Goal: Check status: Check status

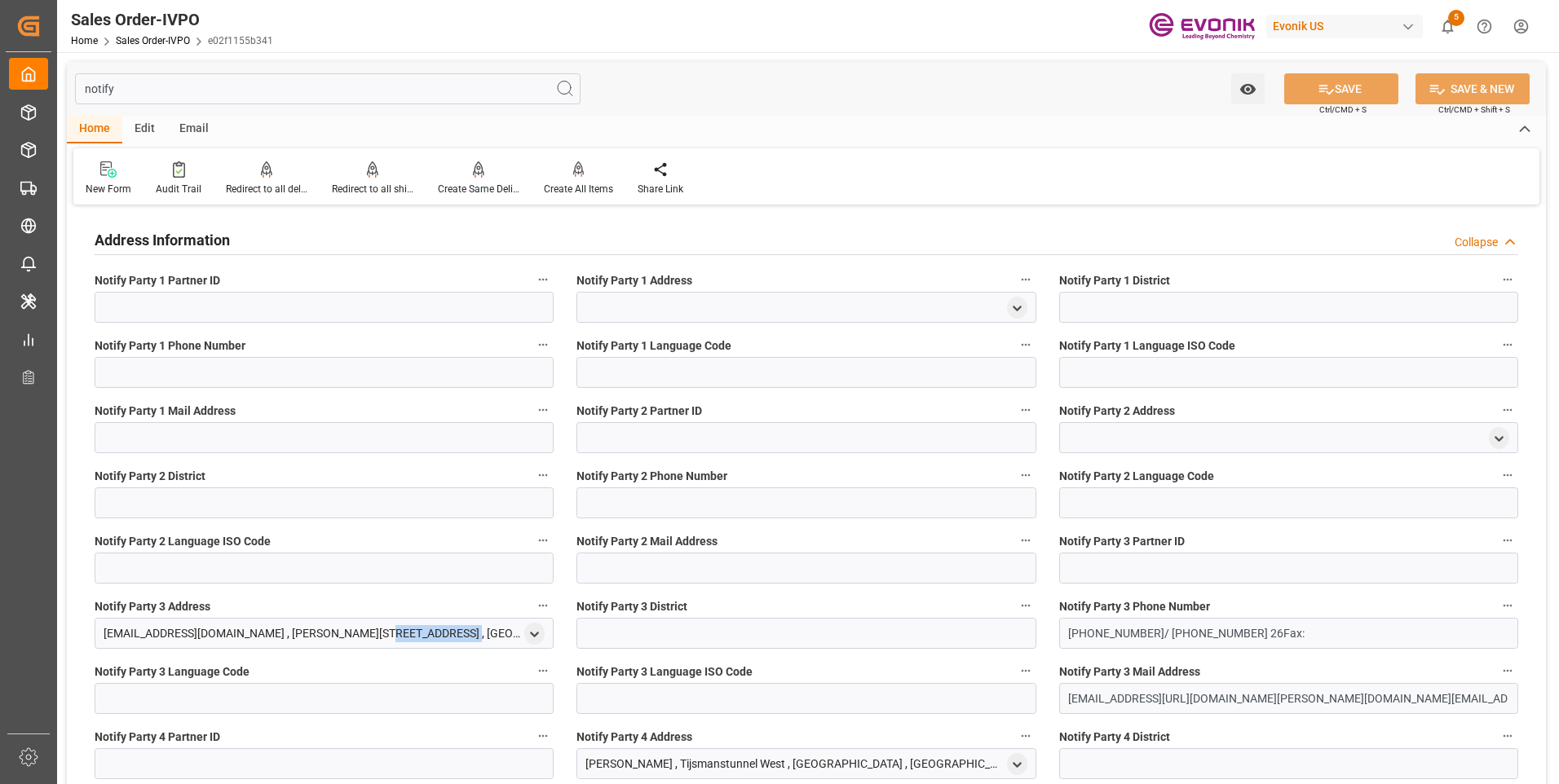
scroll to position [82, 0]
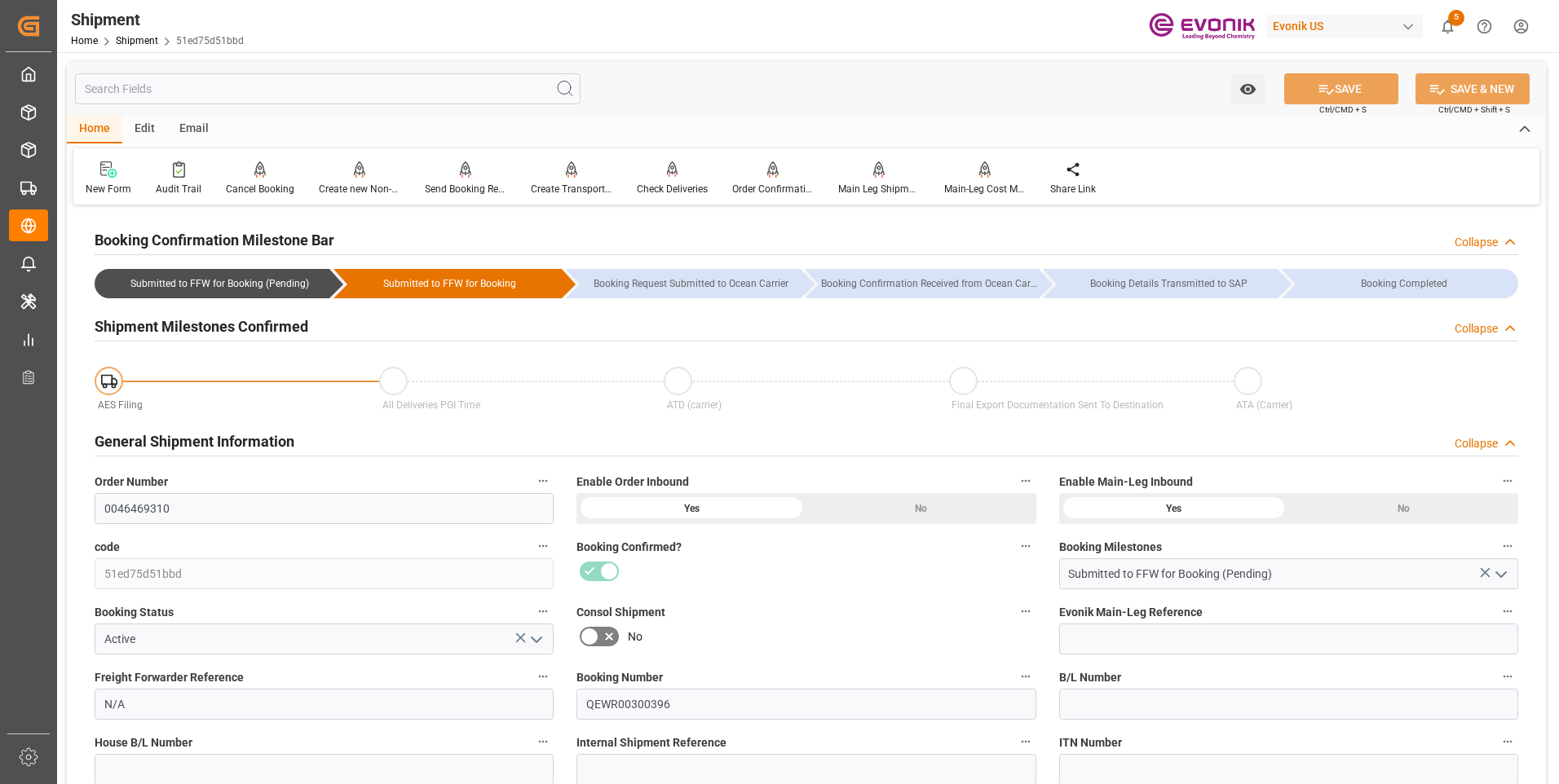
scroll to position [163, 0]
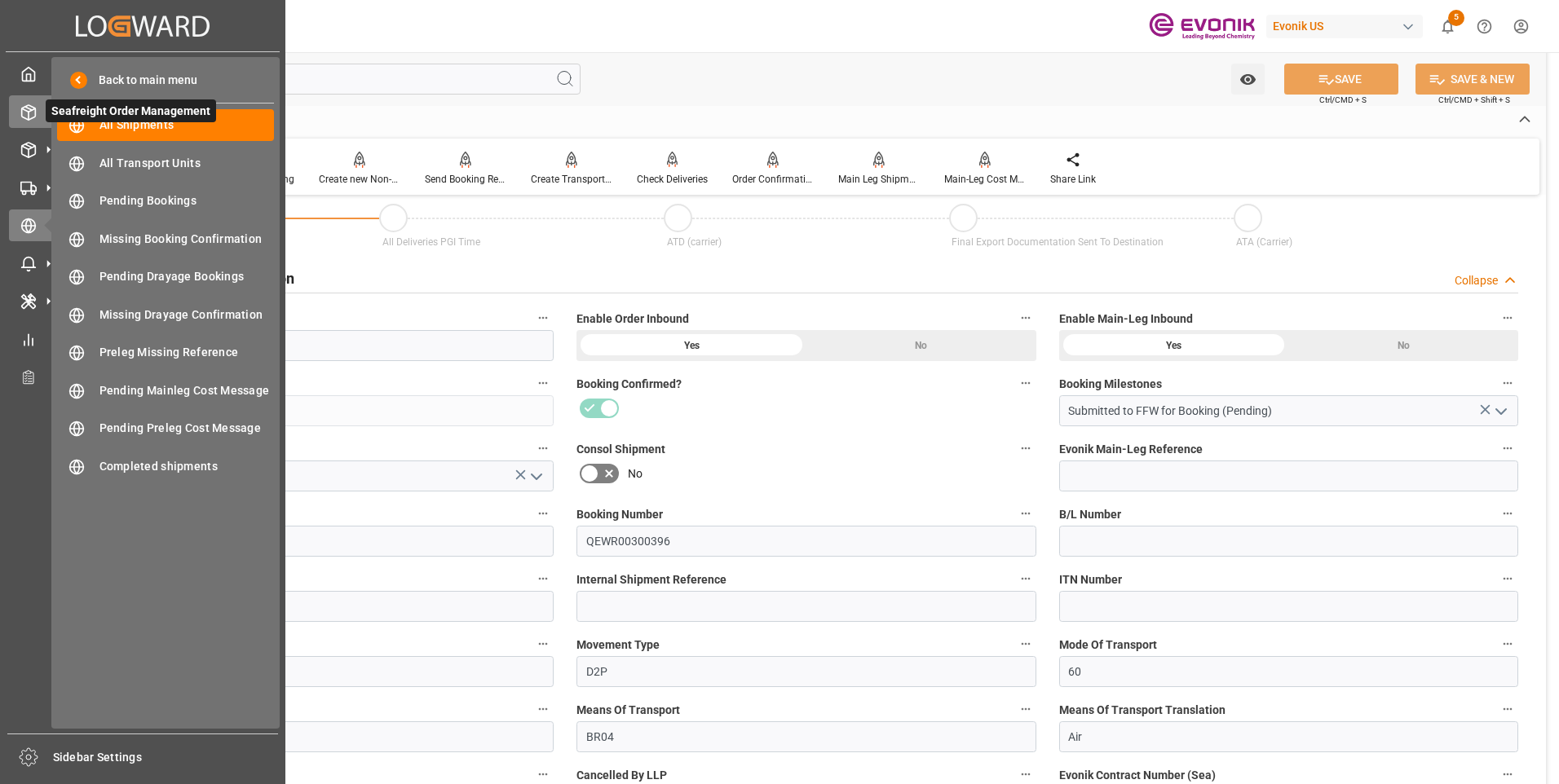
click at [29, 104] on icon at bounding box center [28, 112] width 16 height 16
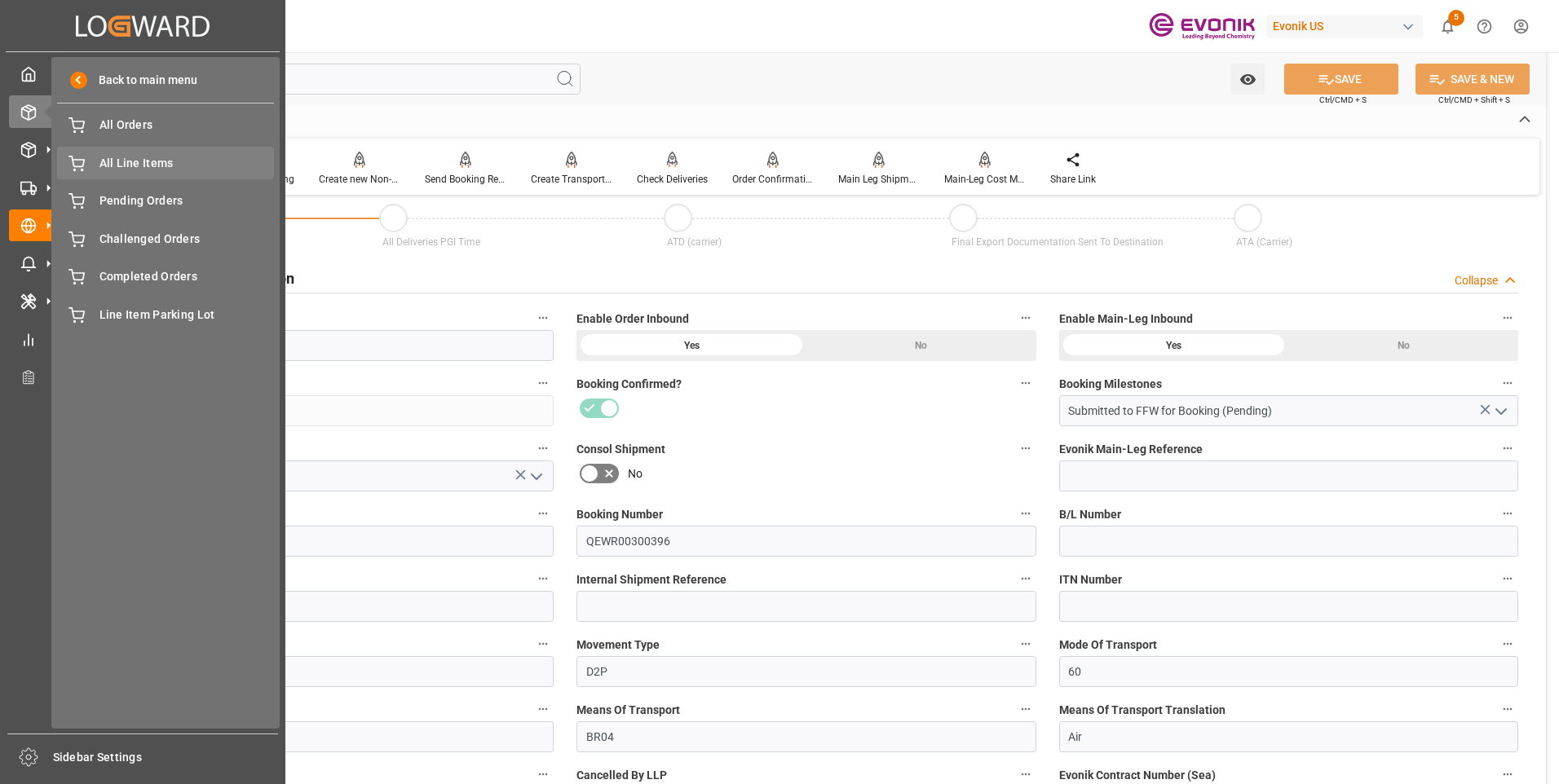
click at [160, 156] on span "All Line Items" at bounding box center [187, 163] width 175 height 17
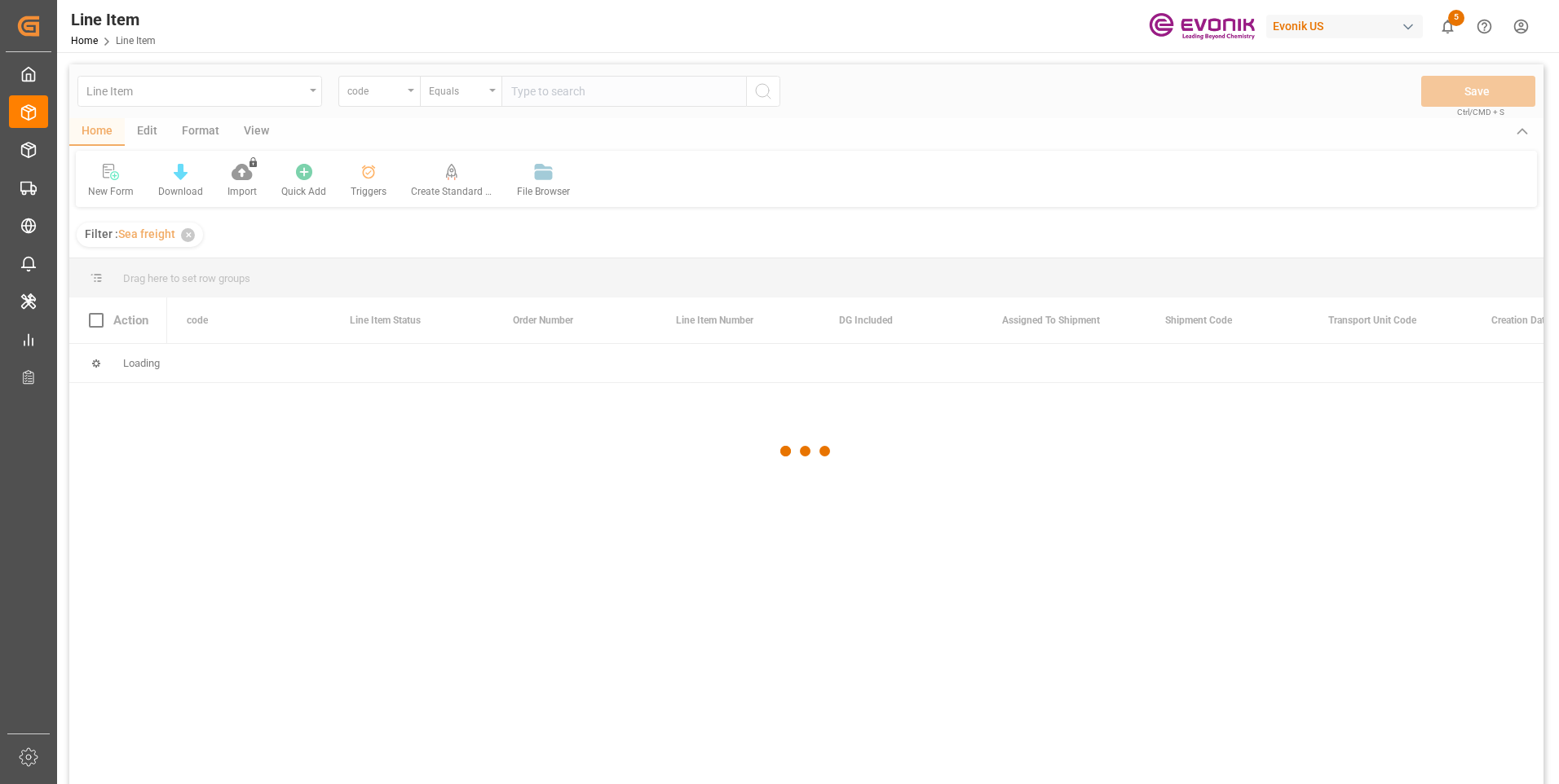
click at [395, 91] on div at bounding box center [806, 452] width 1474 height 775
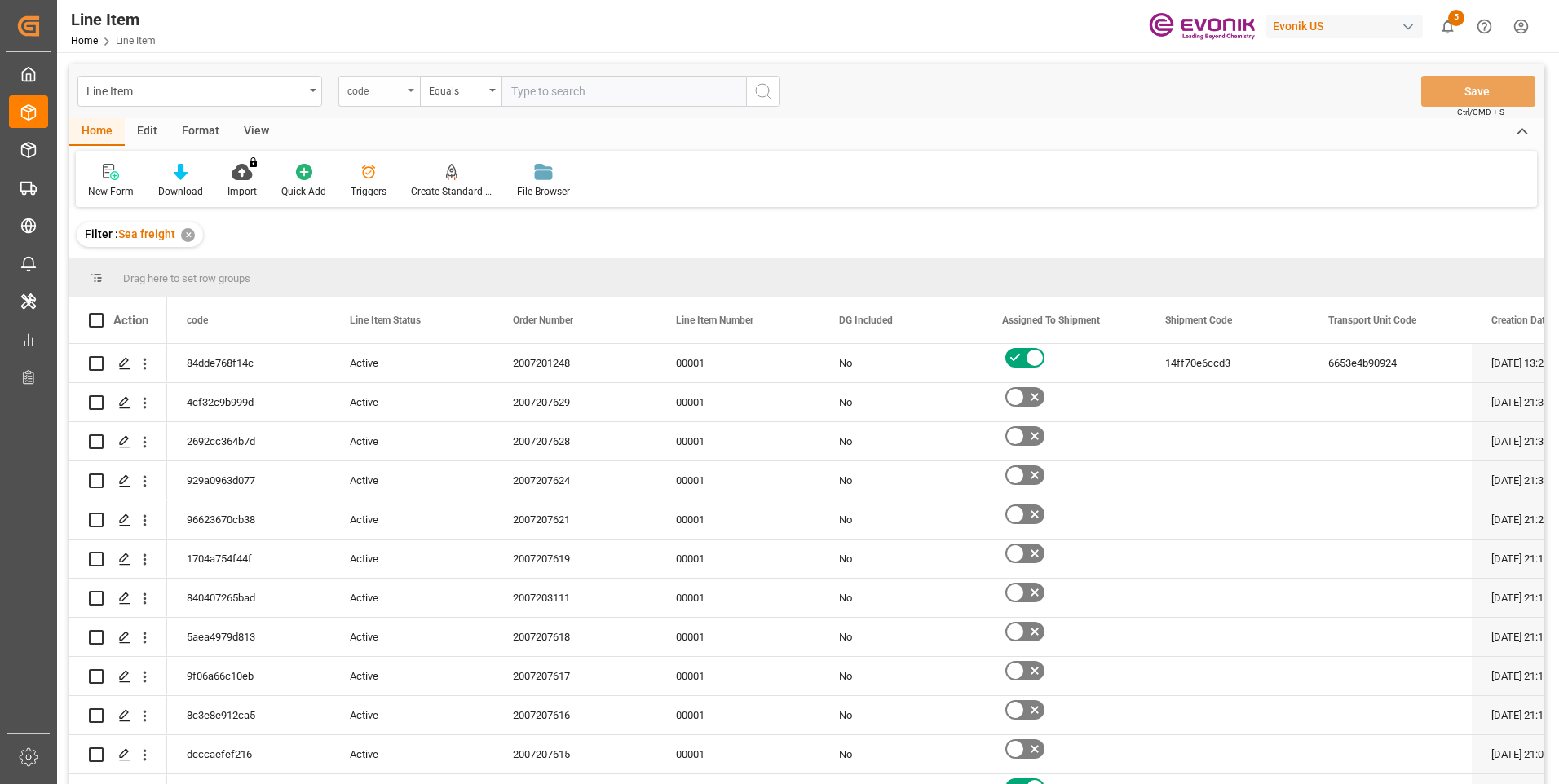
click at [382, 95] on div "code" at bounding box center [375, 89] width 56 height 19
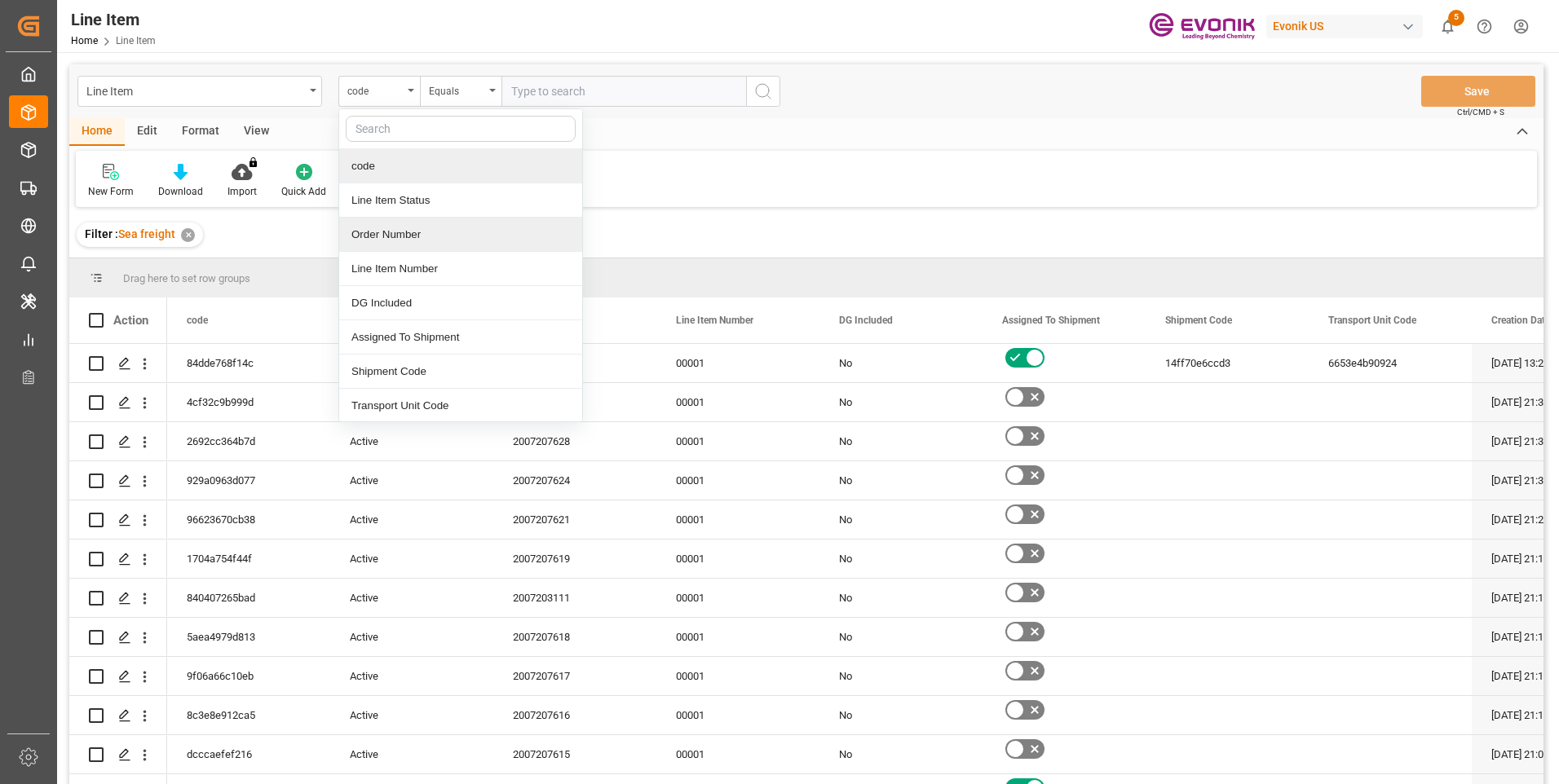
click at [393, 233] on div "Order Number" at bounding box center [460, 235] width 243 height 34
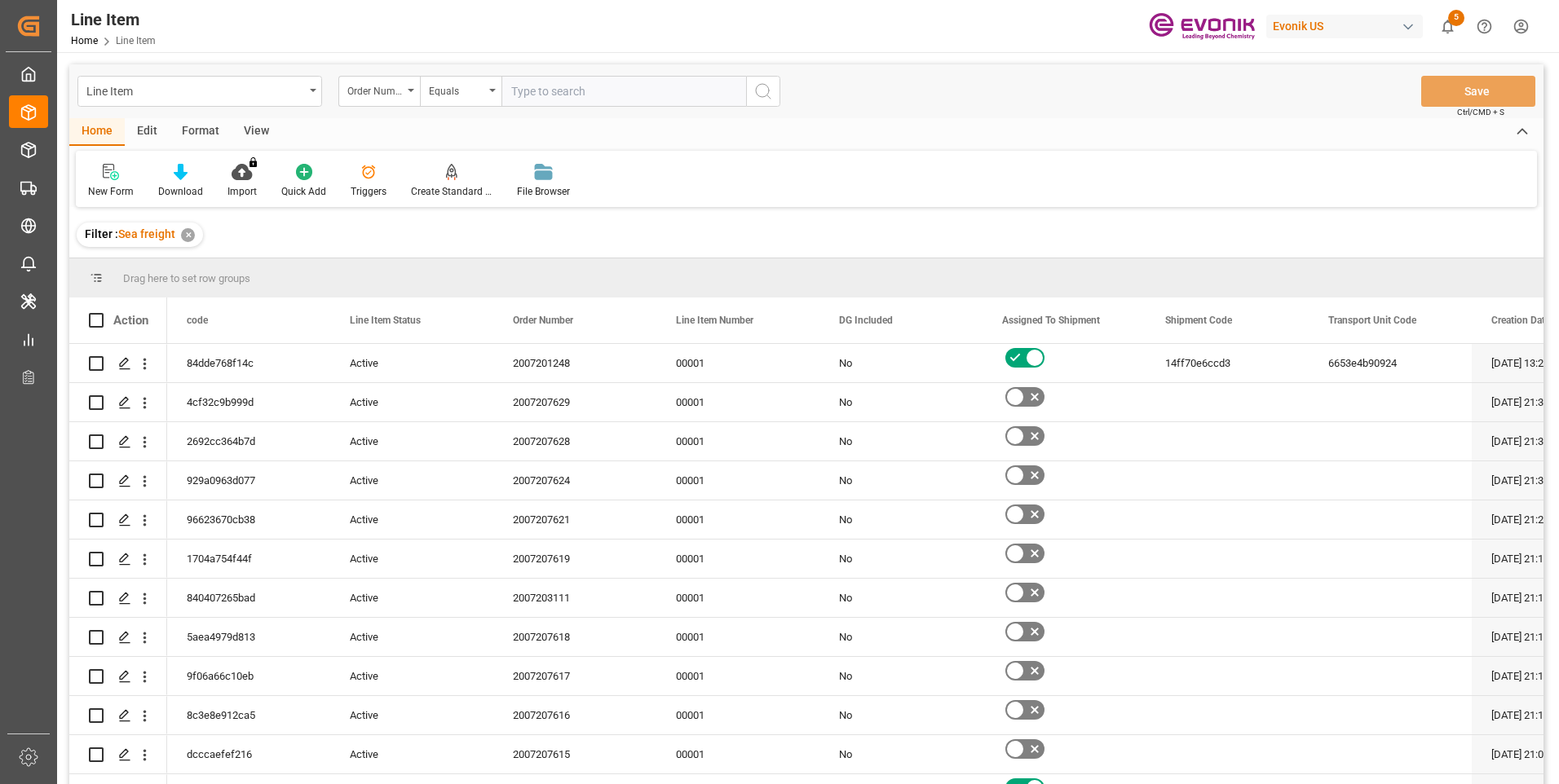
click at [590, 87] on input "text" at bounding box center [623, 91] width 245 height 31
paste input "0046464566"
type input "0046464566"
click at [755, 94] on icon "search button" at bounding box center [763, 91] width 19 height 19
